Goal: Task Accomplishment & Management: Complete application form

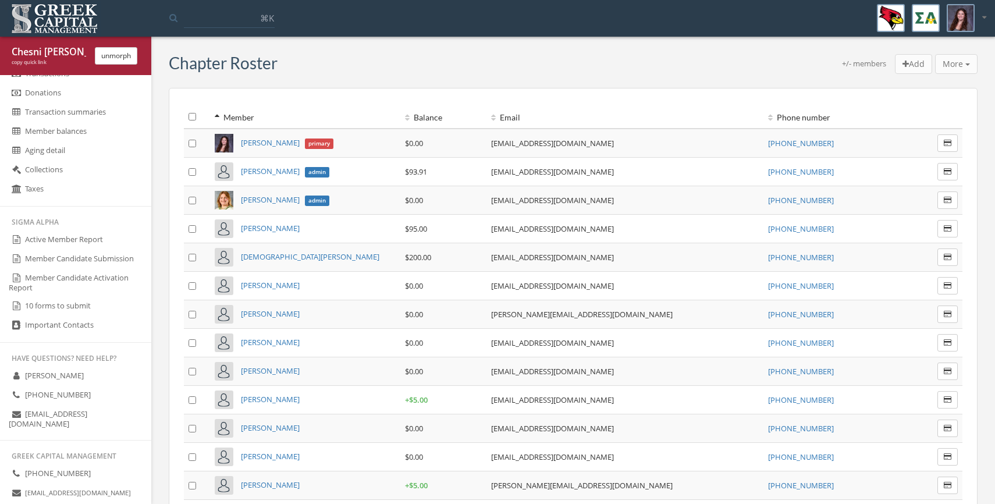
scroll to position [566, 0]
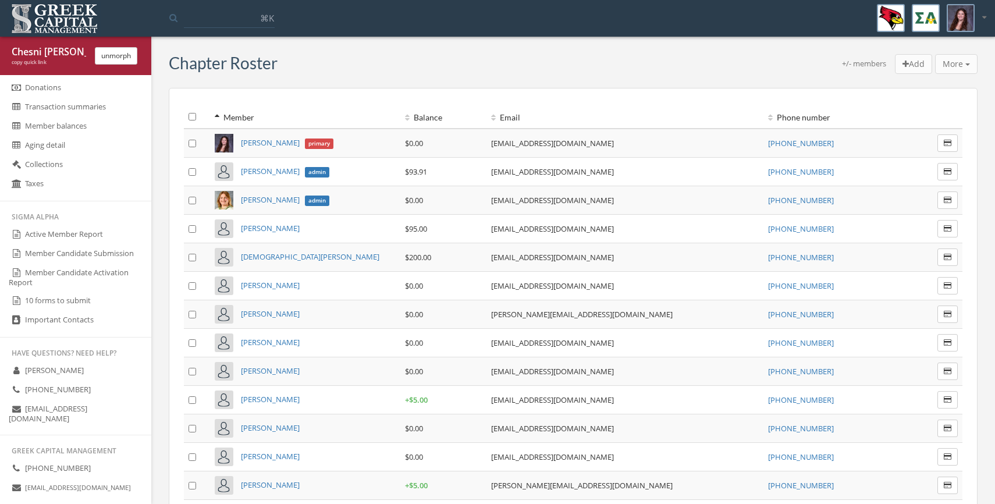
click at [69, 255] on link "Member Candidate Submission" at bounding box center [75, 253] width 151 height 19
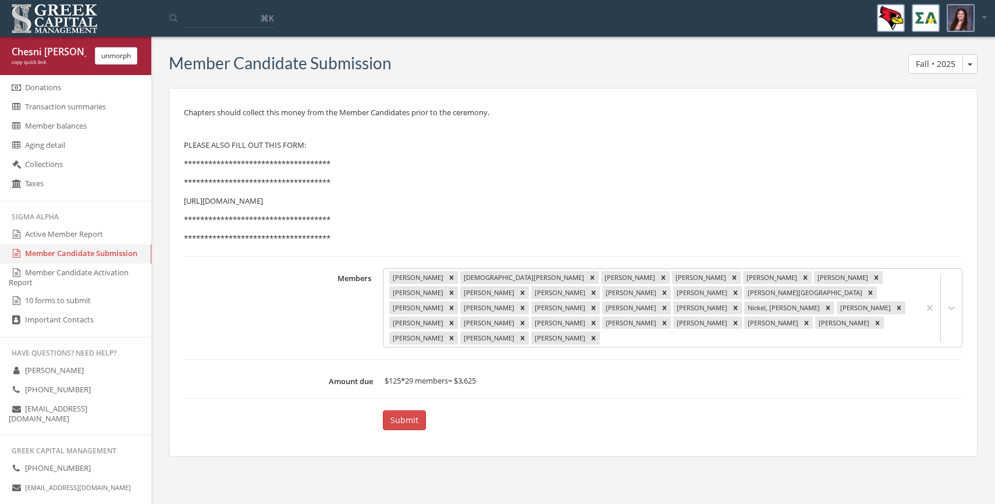
click at [60, 299] on link "10 forms to submit" at bounding box center [75, 300] width 151 height 19
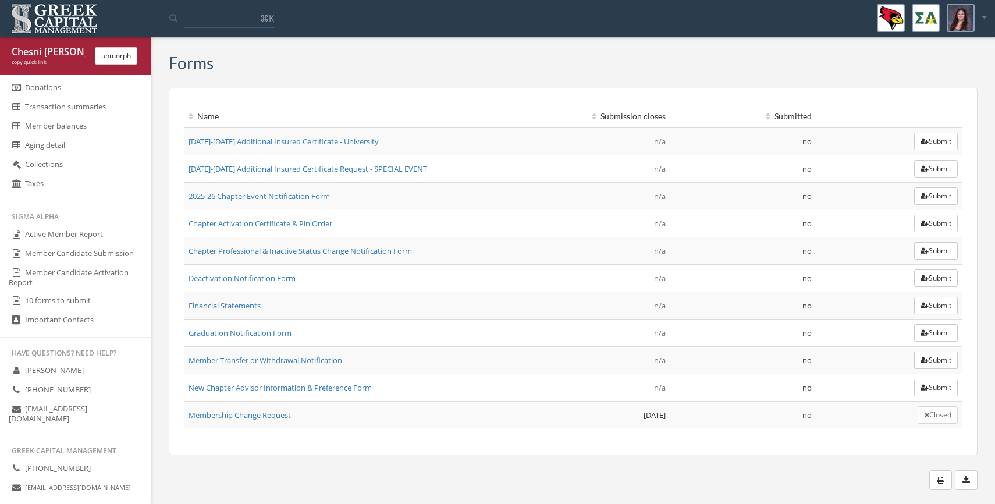
click at [245, 414] on link "Membership Change Request" at bounding box center [239, 414] width 102 height 10
click at [80, 258] on link "Member Candidate Submission" at bounding box center [75, 253] width 151 height 19
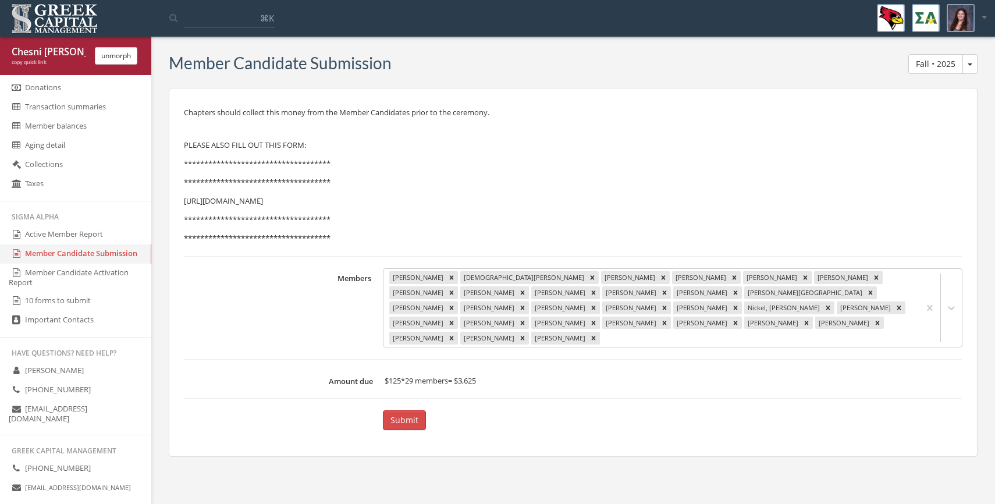
click at [77, 279] on link "Member Candidate Activation Report" at bounding box center [75, 277] width 151 height 28
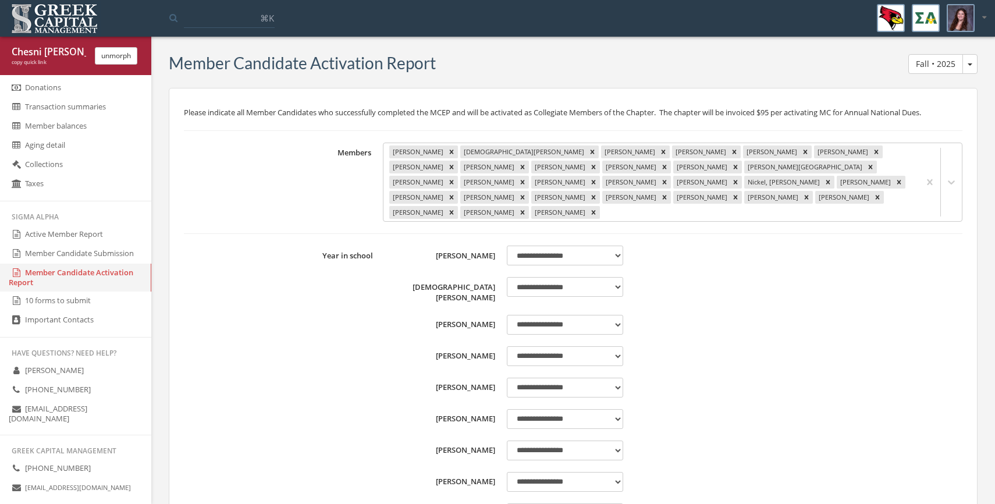
click at [582, 245] on select "**********" at bounding box center [565, 255] width 116 height 20
click at [507, 245] on select "**********" at bounding box center [565, 255] width 116 height 20
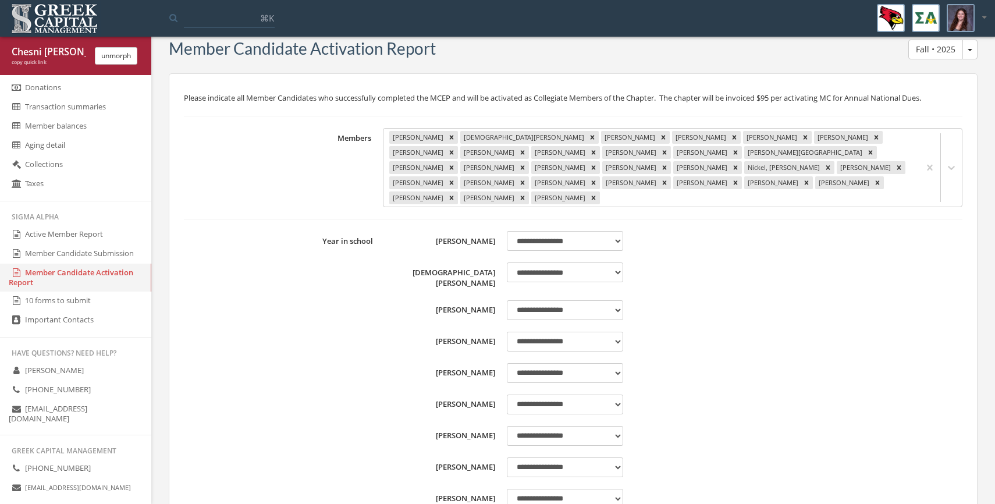
scroll to position [23, 0]
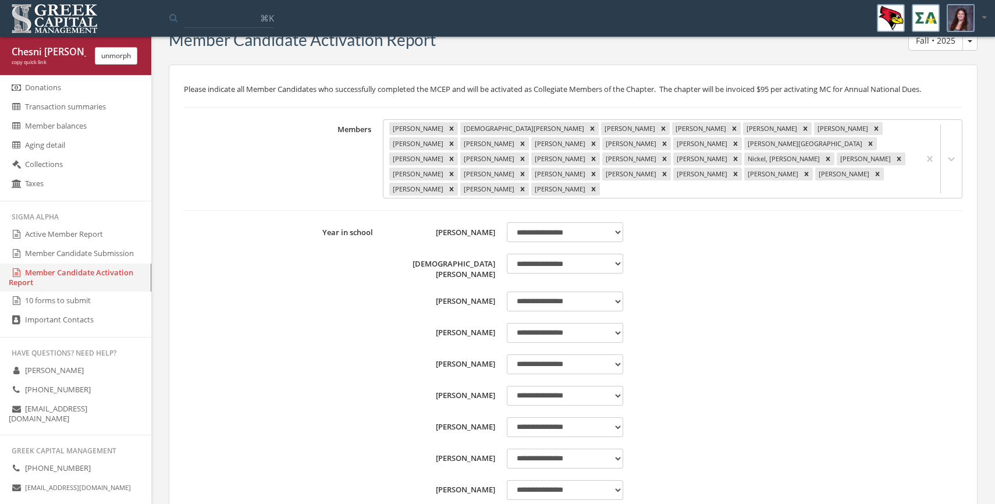
click at [59, 238] on link "Active Member Report" at bounding box center [75, 234] width 151 height 19
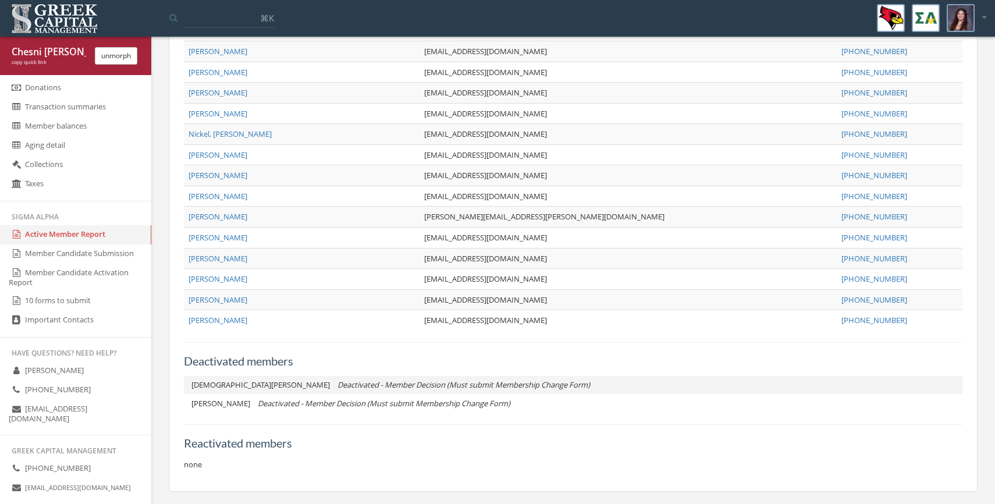
scroll to position [612, 0]
click at [96, 301] on link "10 forms to submit" at bounding box center [75, 300] width 151 height 19
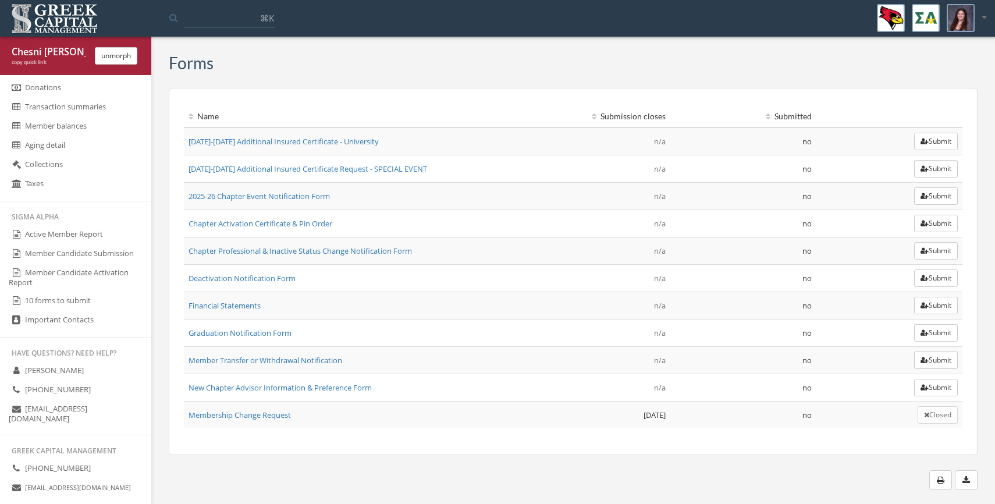
click at [213, 279] on link "Deactivation Notification Form" at bounding box center [241, 278] width 107 height 10
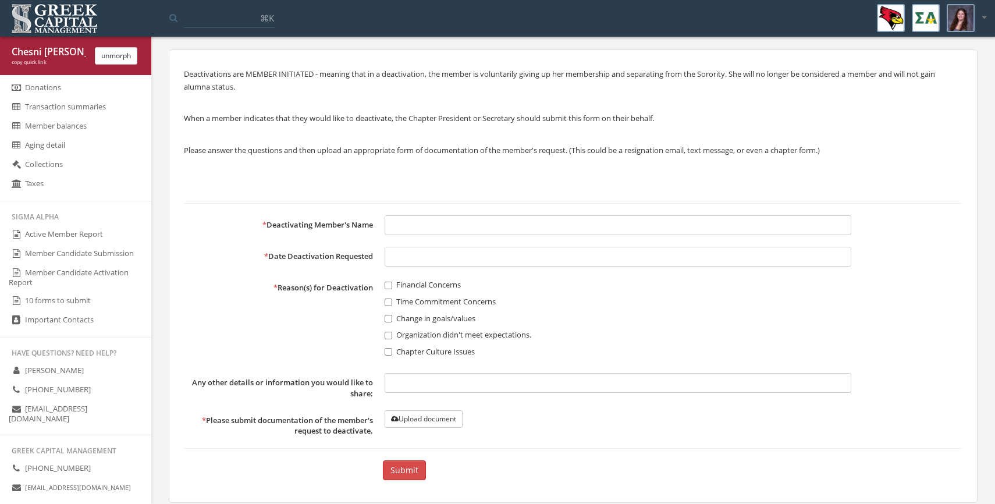
scroll to position [54, 0]
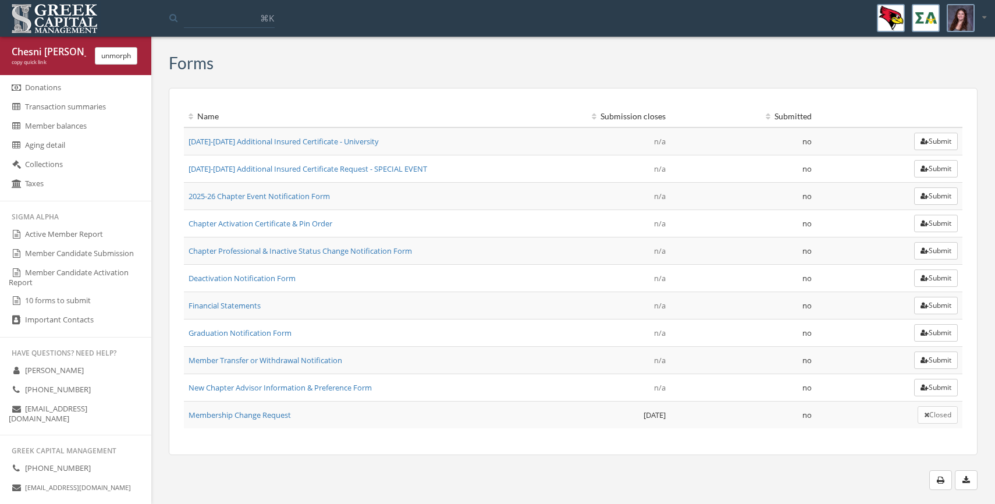
click at [206, 364] on link "Member Transfer or Withdrawal Notification" at bounding box center [265, 360] width 154 height 10
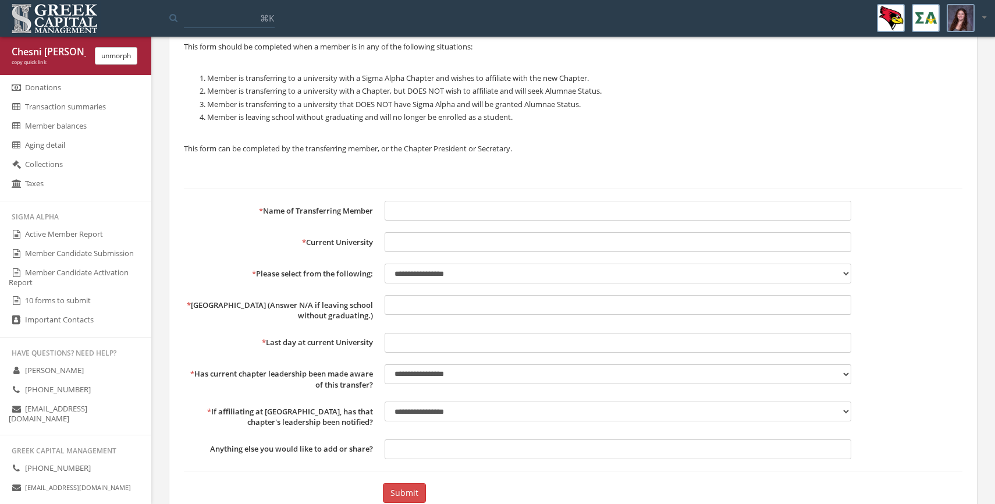
scroll to position [90, 0]
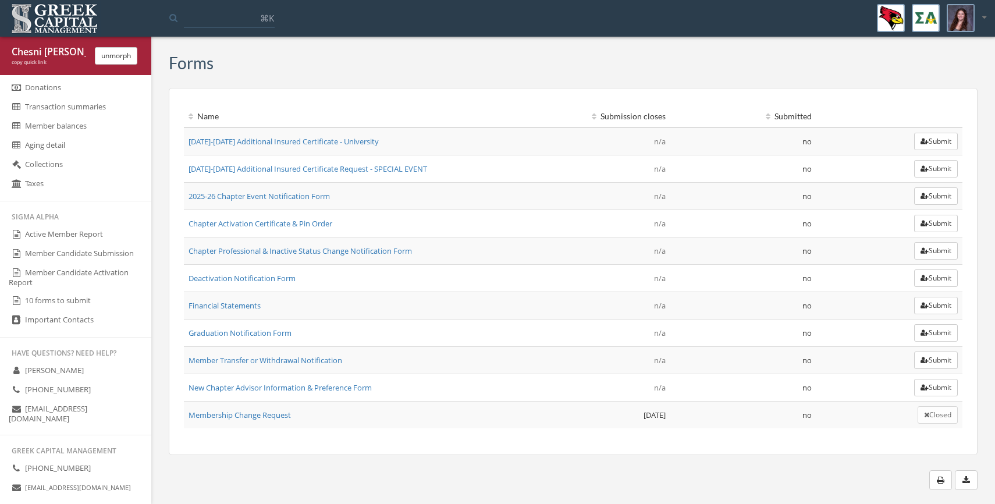
click at [73, 239] on link "Active Member Report" at bounding box center [75, 234] width 151 height 19
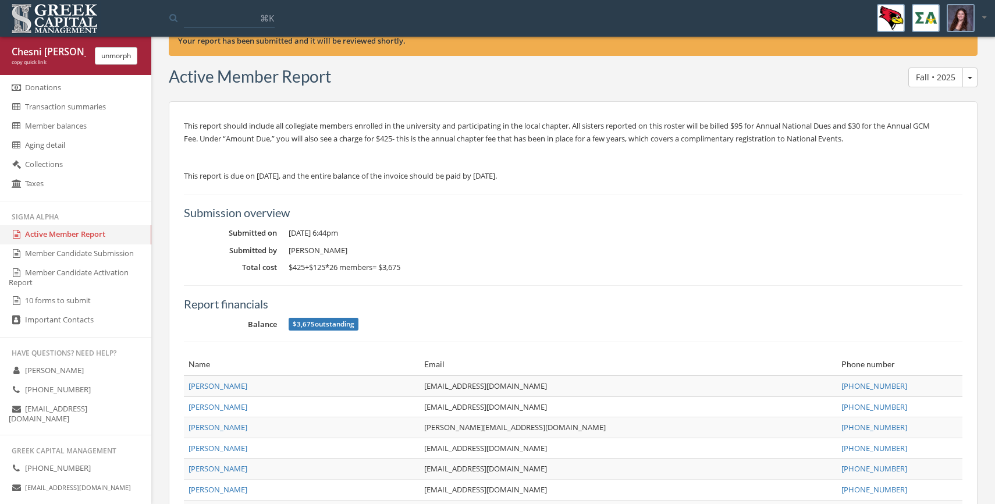
scroll to position [27, 0]
click at [105, 58] on button "unmorph" at bounding box center [116, 55] width 42 height 17
